Goal: Task Accomplishment & Management: Manage account settings

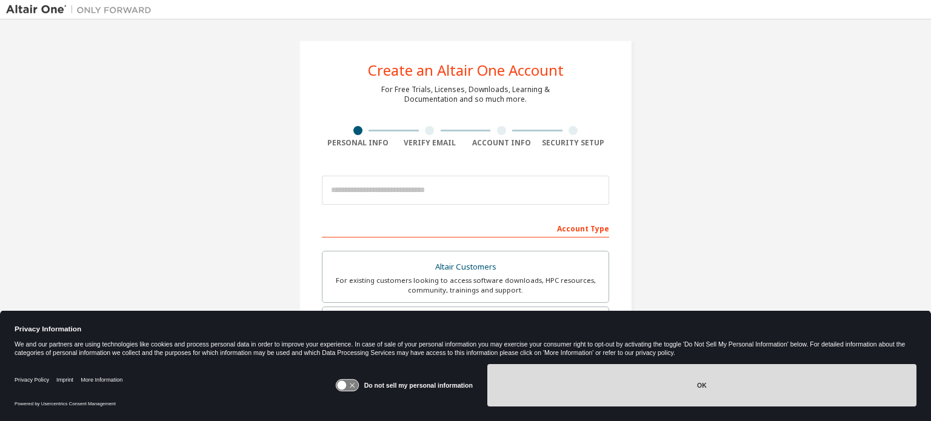
click at [672, 389] on button "OK" at bounding box center [702, 385] width 429 height 42
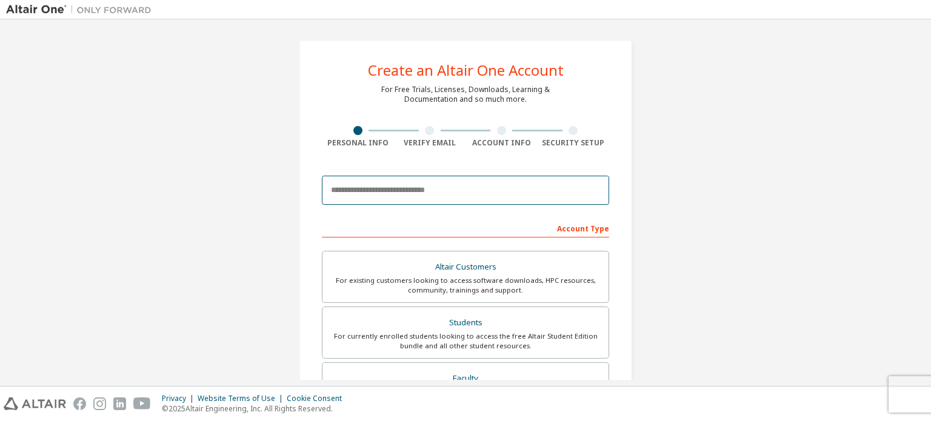
click at [465, 189] on input "email" at bounding box center [465, 190] width 287 height 29
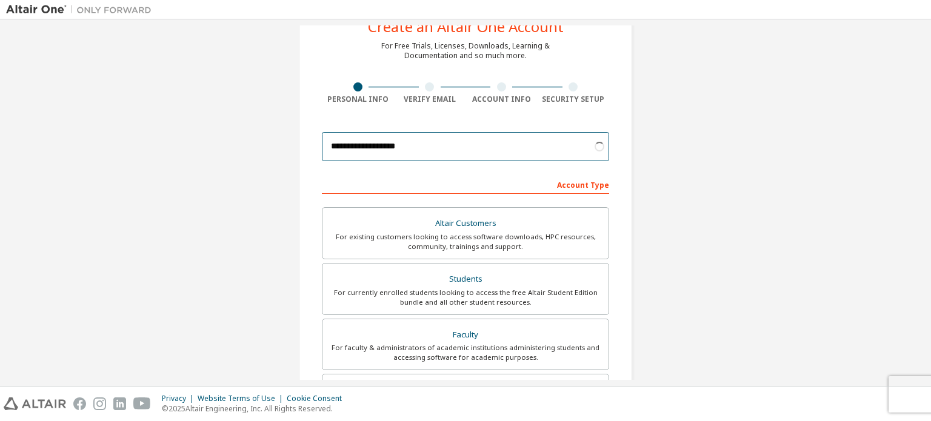
scroll to position [45, 0]
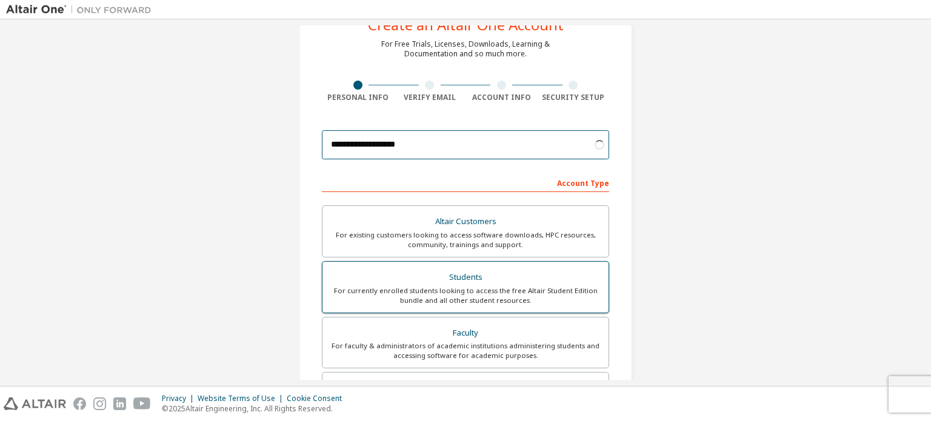
type input "**********"
click at [453, 264] on label "Students For currently enrolled students looking to access the free Altair Stud…" at bounding box center [465, 287] width 287 height 52
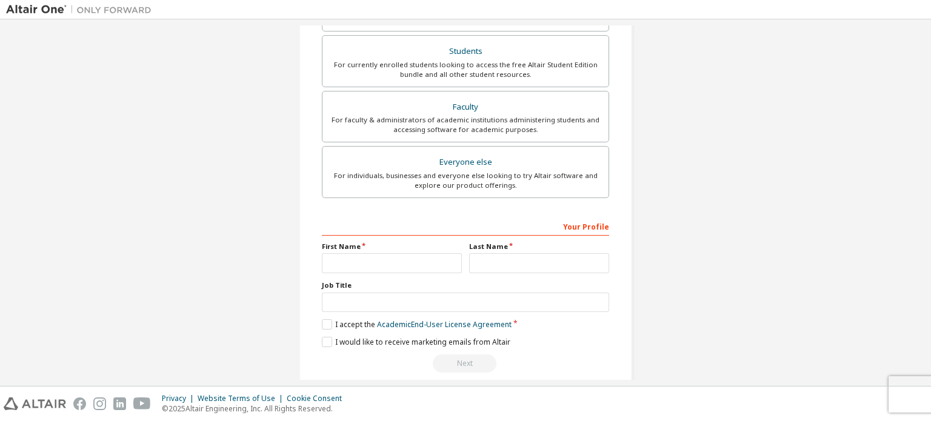
scroll to position [273, 0]
click at [425, 256] on input "text" at bounding box center [392, 262] width 140 height 20
type input "*****"
click at [492, 268] on input "text" at bounding box center [539, 262] width 140 height 20
type input "*****"
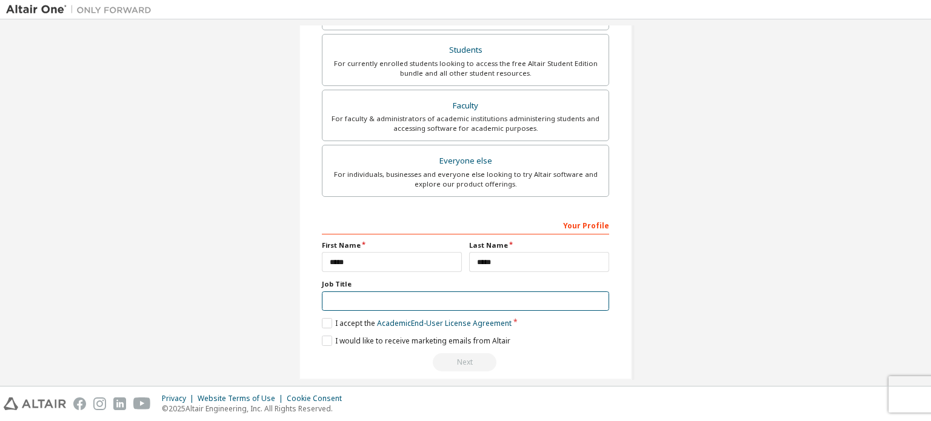
click at [526, 297] on input "text" at bounding box center [465, 302] width 287 height 20
click at [530, 323] on div "I accept the Academic End-User License Agreement" at bounding box center [465, 323] width 287 height 10
click at [327, 320] on label "I accept the Academic End-User License Agreement" at bounding box center [417, 323] width 190 height 10
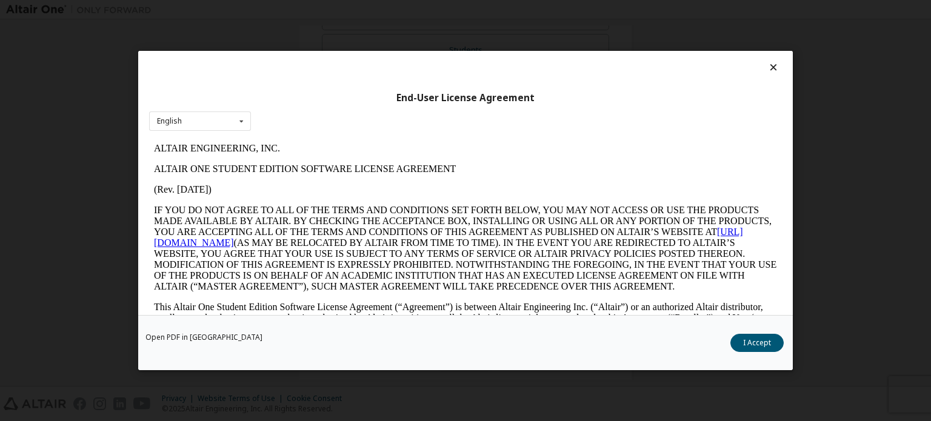
scroll to position [0, 0]
click at [748, 335] on button "I Accept" at bounding box center [757, 343] width 53 height 18
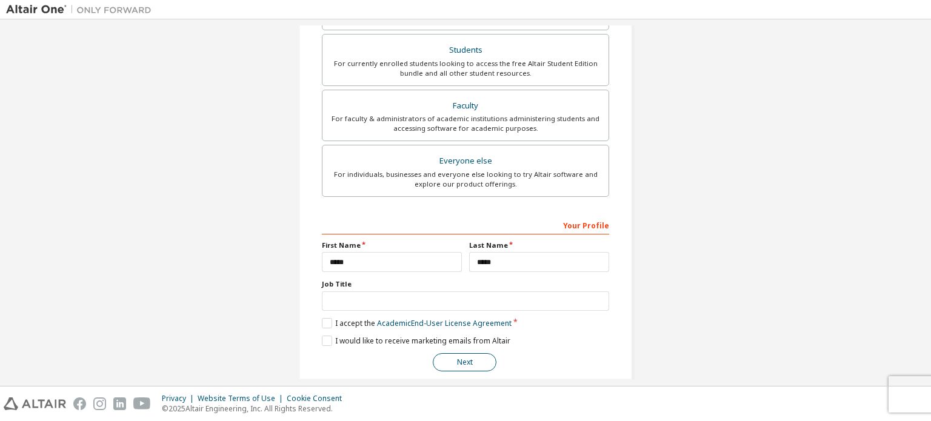
click at [474, 356] on button "Next" at bounding box center [465, 363] width 64 height 18
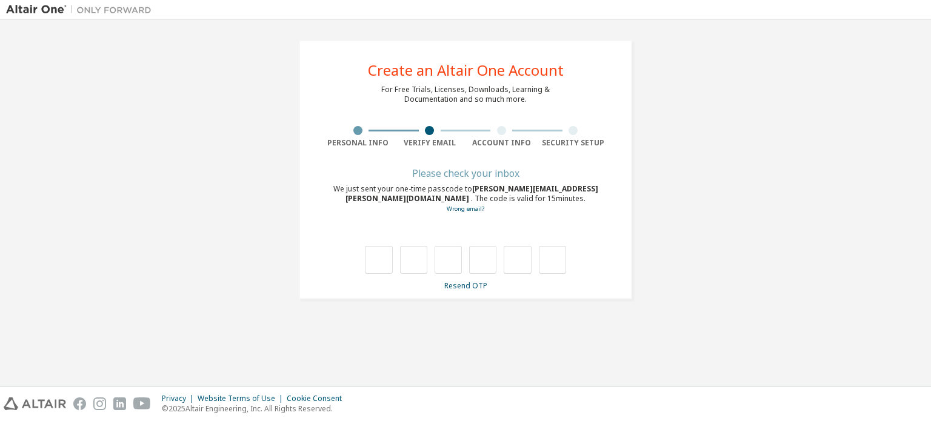
type input "*"
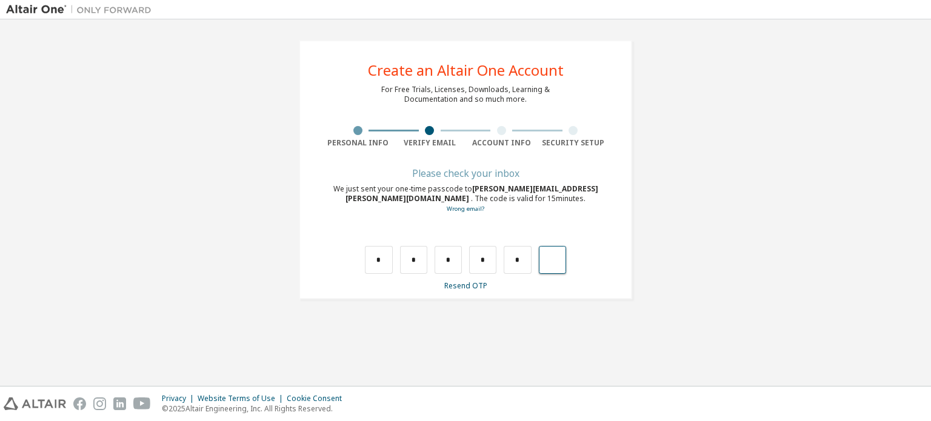
type input "*"
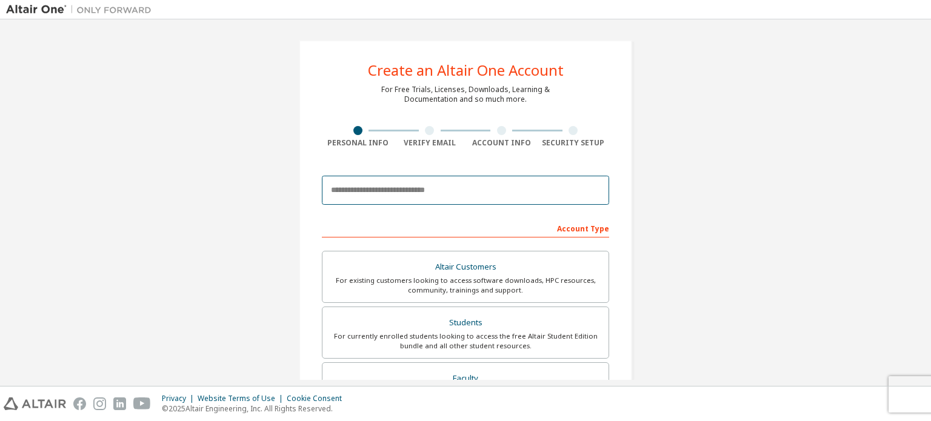
click at [385, 195] on input "email" at bounding box center [465, 190] width 287 height 29
type input "**********"
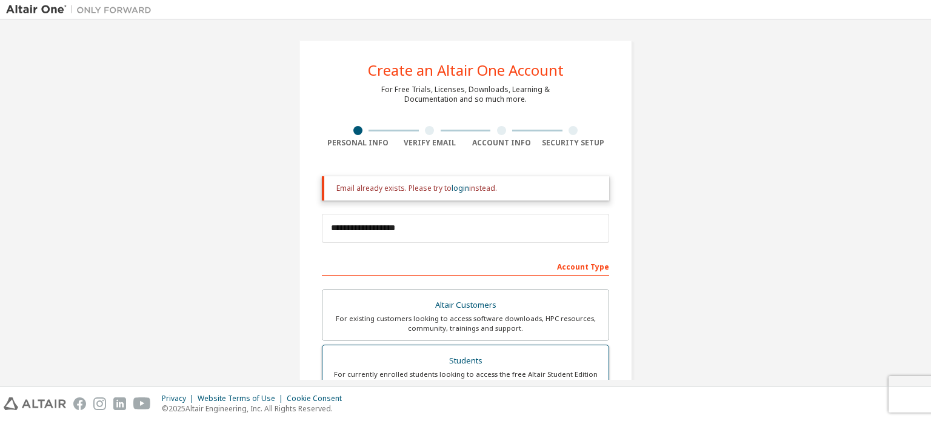
click at [422, 334] on label "Altair Customers For existing customers looking to access software downloads, H…" at bounding box center [465, 315] width 287 height 52
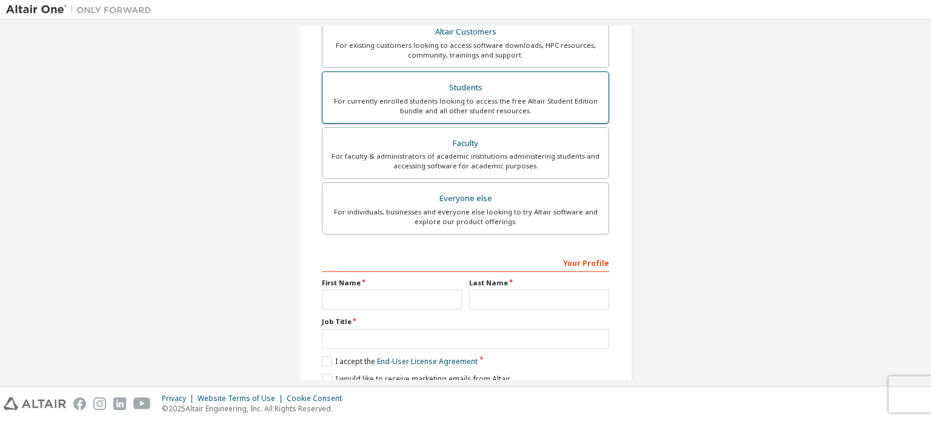
scroll to position [274, 0]
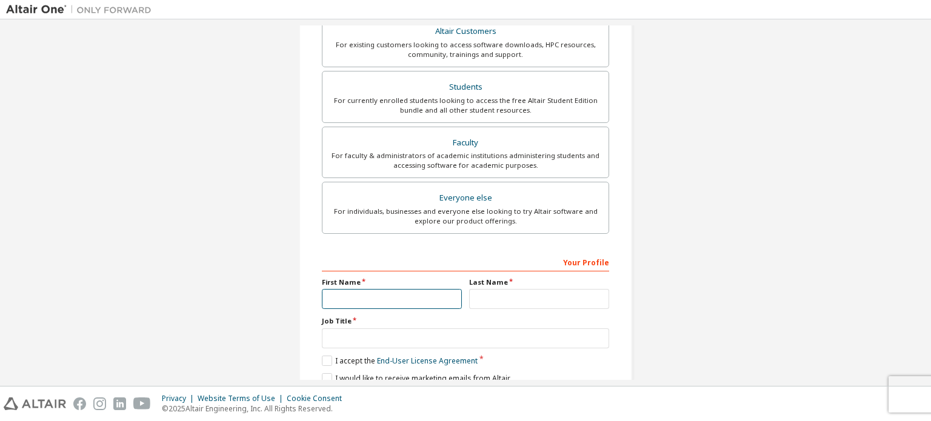
click at [414, 300] on input "text" at bounding box center [392, 299] width 140 height 20
type input "*****"
drag, startPoint x: 501, startPoint y: 283, endPoint x: 501, endPoint y: 294, distance: 10.3
click at [501, 294] on div "Last Name" at bounding box center [539, 294] width 147 height 32
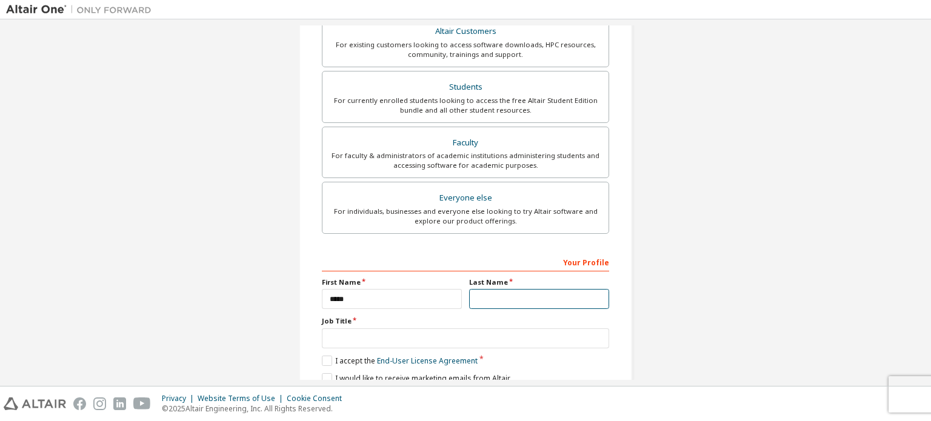
click at [501, 294] on input "text" at bounding box center [539, 299] width 140 height 20
type input "*****"
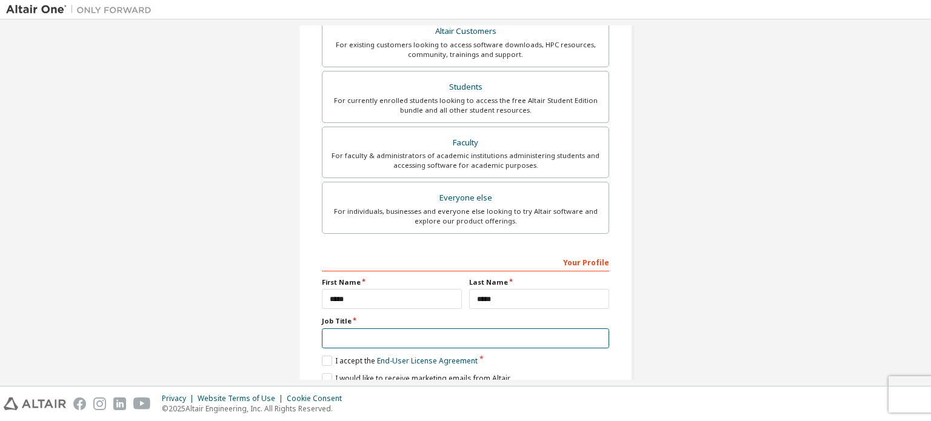
click at [510, 332] on input "text" at bounding box center [465, 339] width 287 height 20
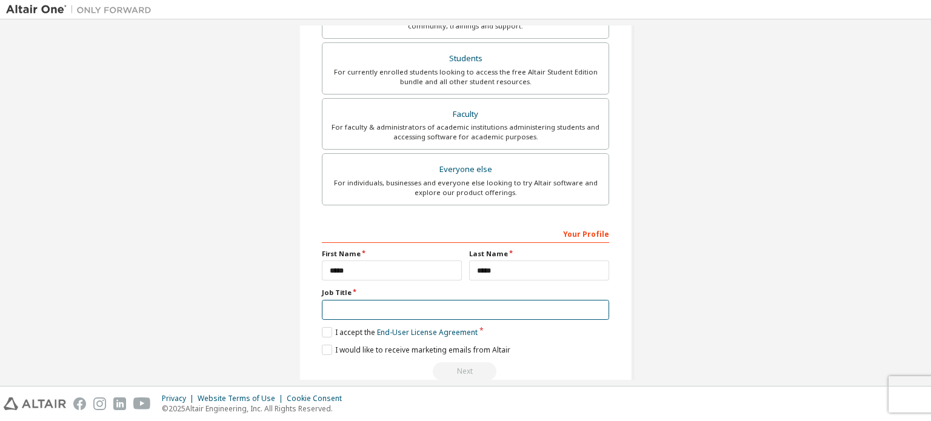
scroll to position [303, 0]
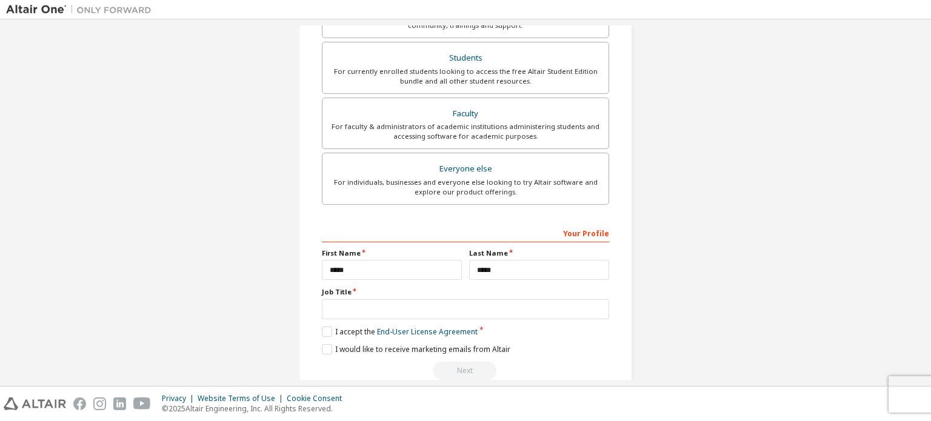
click at [510, 332] on div "I accept the End-User License Agreement" at bounding box center [465, 332] width 287 height 10
click at [537, 72] on div "For currently enrolled students looking to access the free Altair Student Editi…" at bounding box center [466, 76] width 272 height 19
click at [324, 328] on label "I accept the Academic End-User License Agreement" at bounding box center [417, 332] width 190 height 10
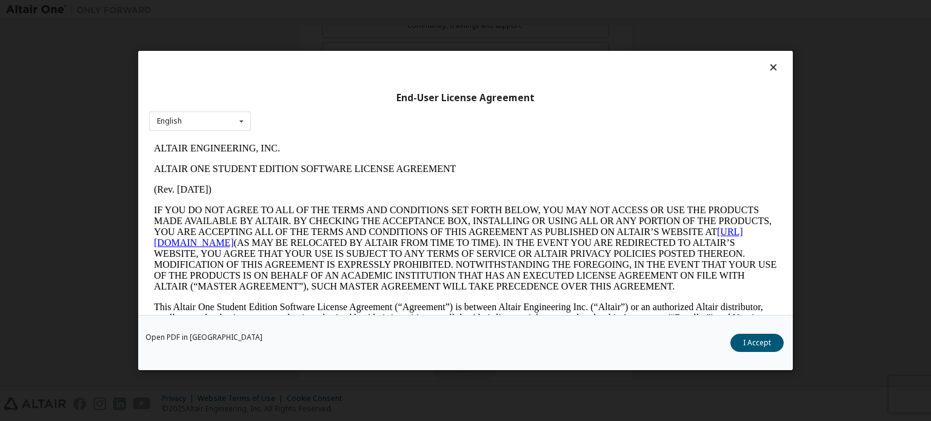
scroll to position [0, 0]
click at [744, 338] on button "I Accept" at bounding box center [757, 343] width 53 height 18
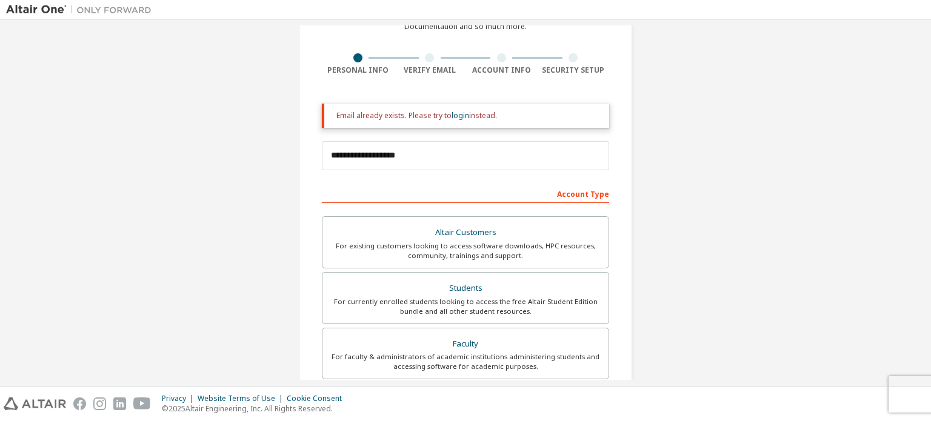
scroll to position [72, 0]
click at [454, 115] on link "login" at bounding box center [461, 117] width 18 height 10
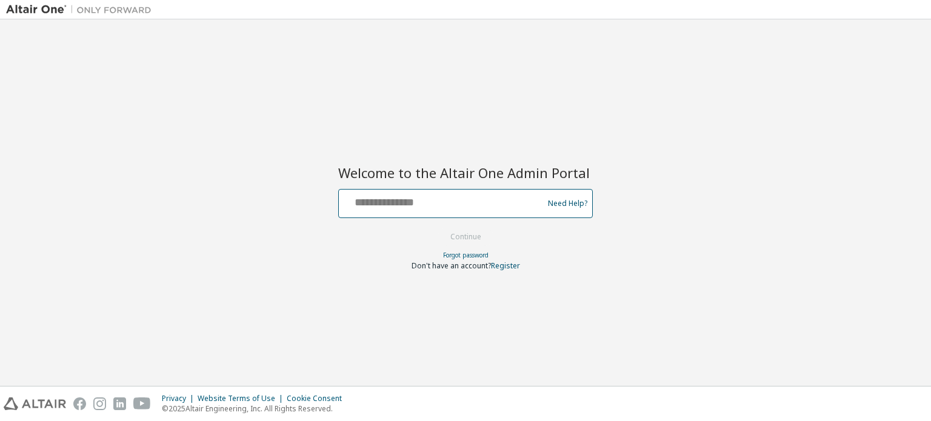
click at [415, 203] on input "text" at bounding box center [443, 201] width 198 height 18
type input "**********"
click at [458, 235] on button "Continue" at bounding box center [466, 237] width 56 height 18
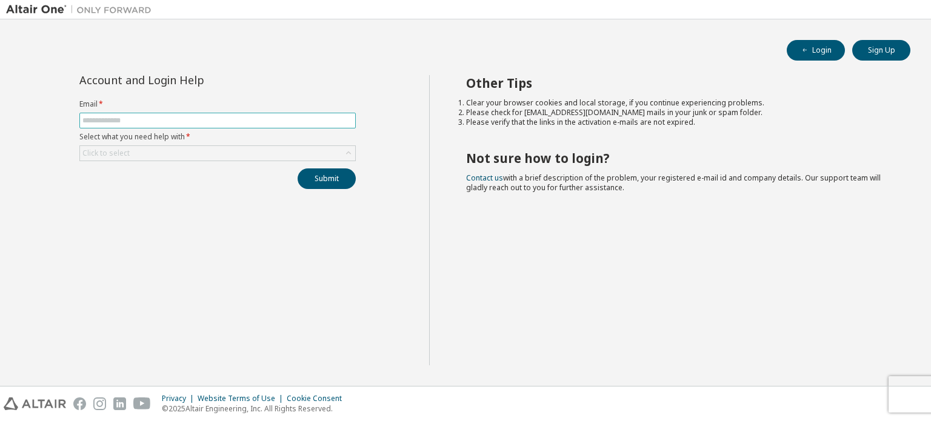
click at [258, 123] on input "text" at bounding box center [217, 121] width 270 height 10
type input "**********"
click at [204, 156] on div "Click to select" at bounding box center [217, 153] width 275 height 15
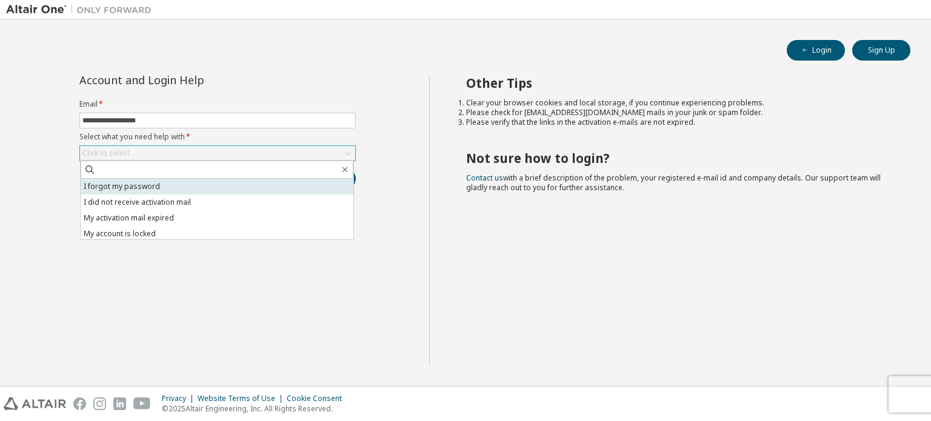
click at [175, 186] on li "I forgot my password" at bounding box center [217, 187] width 273 height 16
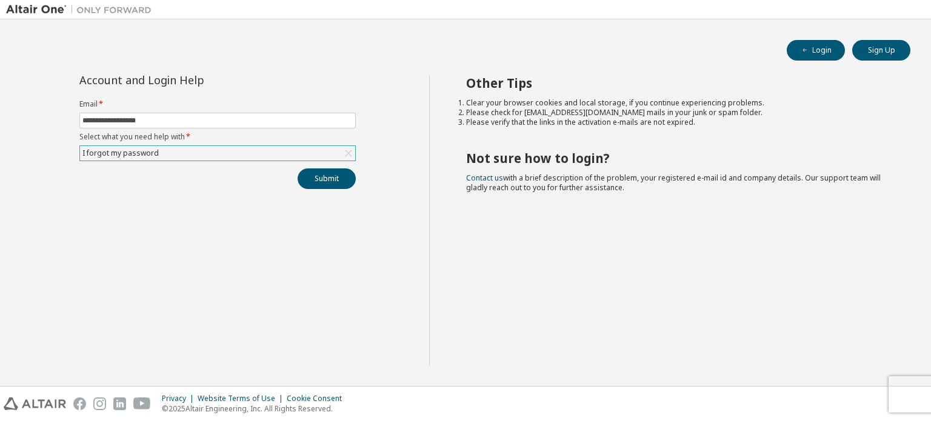
click at [241, 153] on div "I forgot my password" at bounding box center [217, 153] width 275 height 15
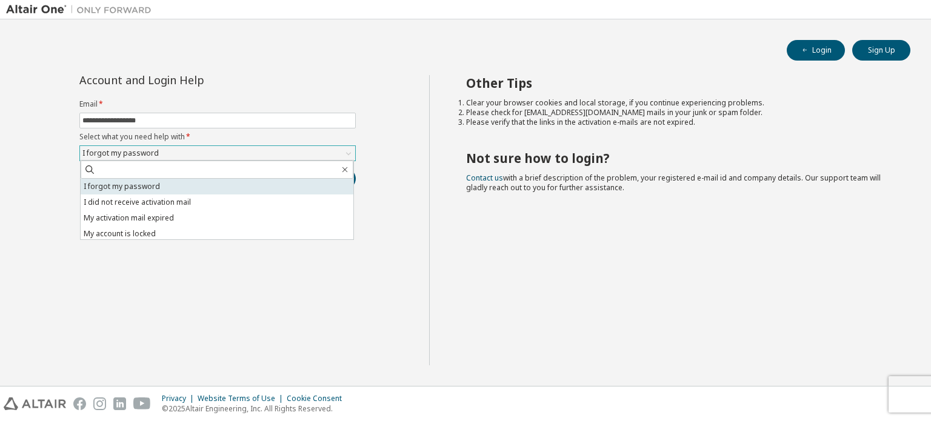
click at [190, 187] on li "I forgot my password" at bounding box center [217, 187] width 273 height 16
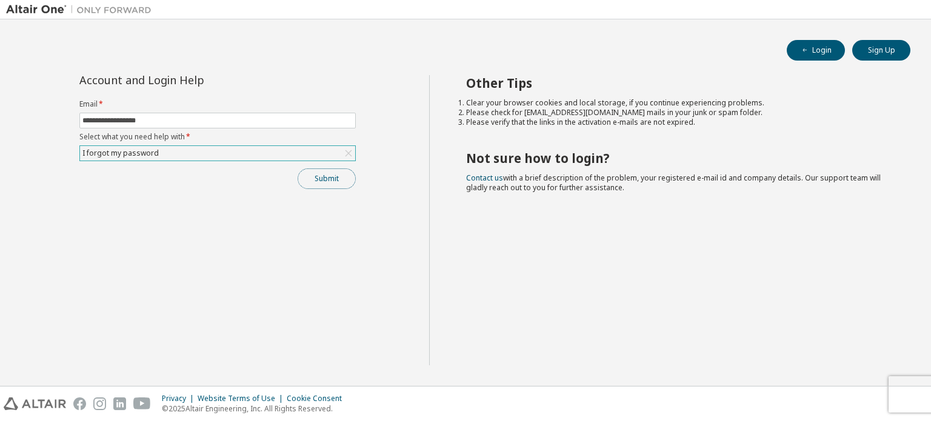
click at [313, 172] on button "Submit" at bounding box center [327, 179] width 58 height 21
click at [318, 181] on button "Submit" at bounding box center [327, 179] width 58 height 21
